Goal: Information Seeking & Learning: Learn about a topic

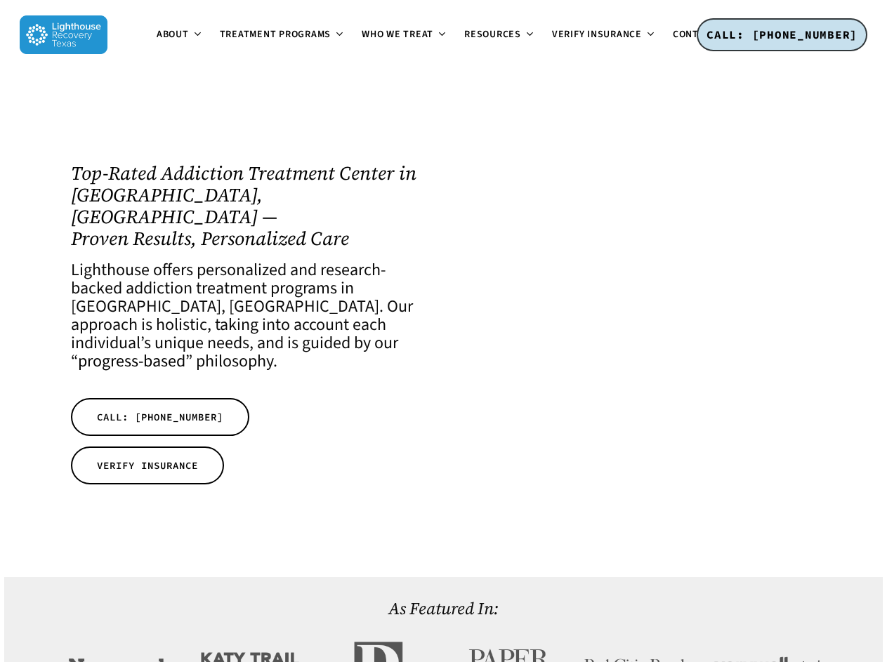
click at [157, 41] on span "About" at bounding box center [173, 34] width 32 height 14
click at [220, 41] on span "Treatment Programs" at bounding box center [276, 34] width 112 height 14
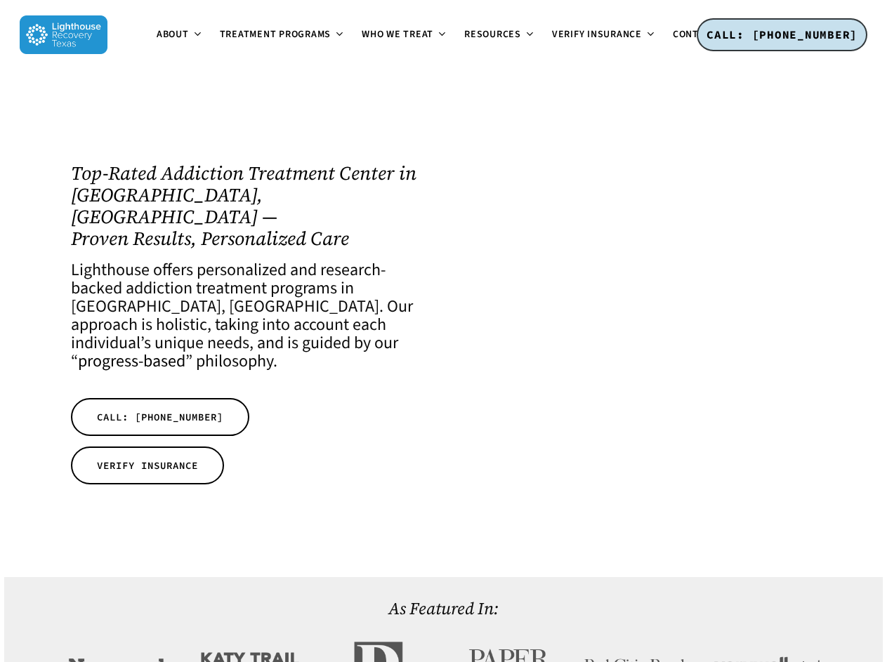
click at [464, 41] on span "Resources" at bounding box center [492, 34] width 57 height 14
